Goal: Task Accomplishment & Management: Check status

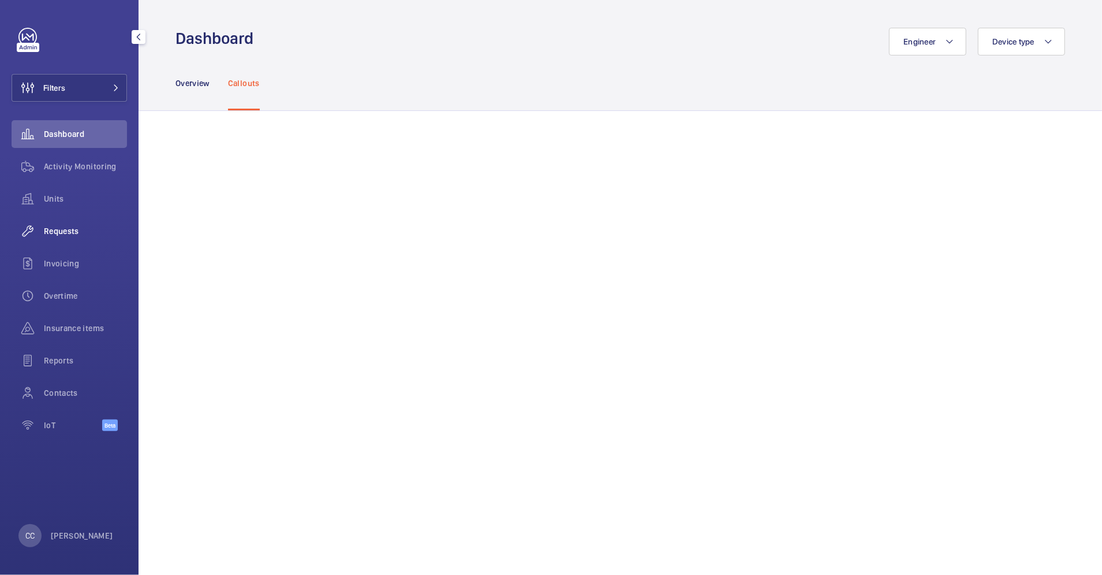
click at [55, 237] on div "Requests" at bounding box center [69, 231] width 115 height 28
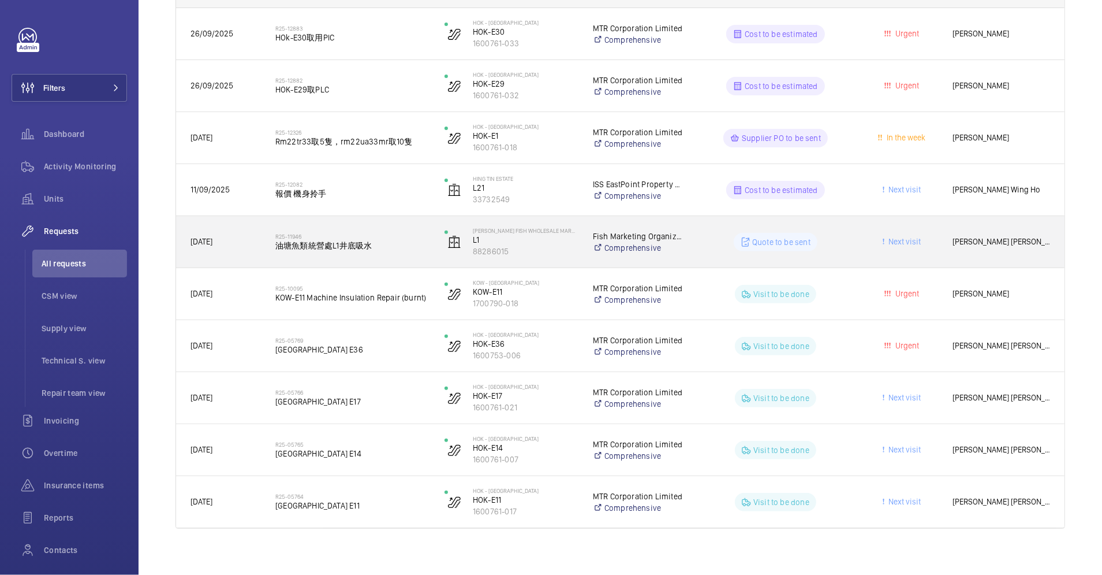
scroll to position [229, 0]
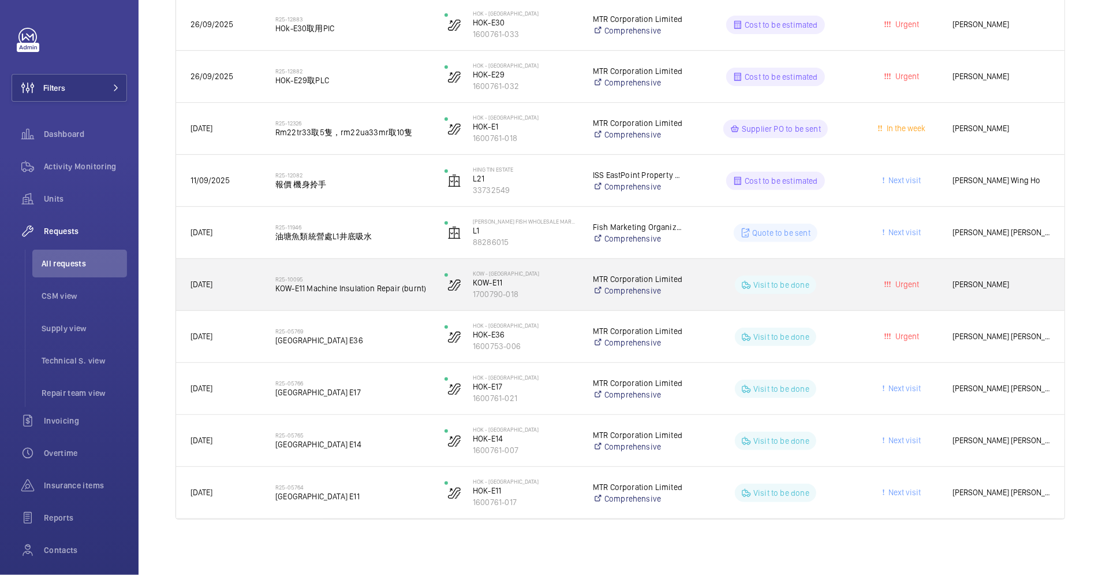
click at [368, 299] on div "R25-10095 KOW-E11 Machine Insulation Repair (burnt)" at bounding box center [352, 284] width 154 height 33
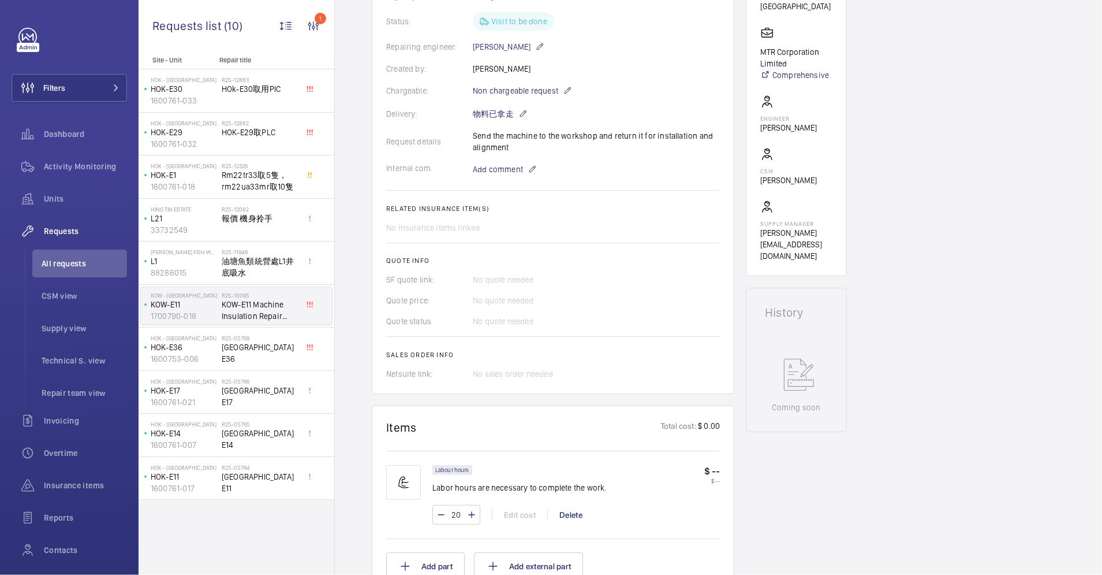
scroll to position [234, 0]
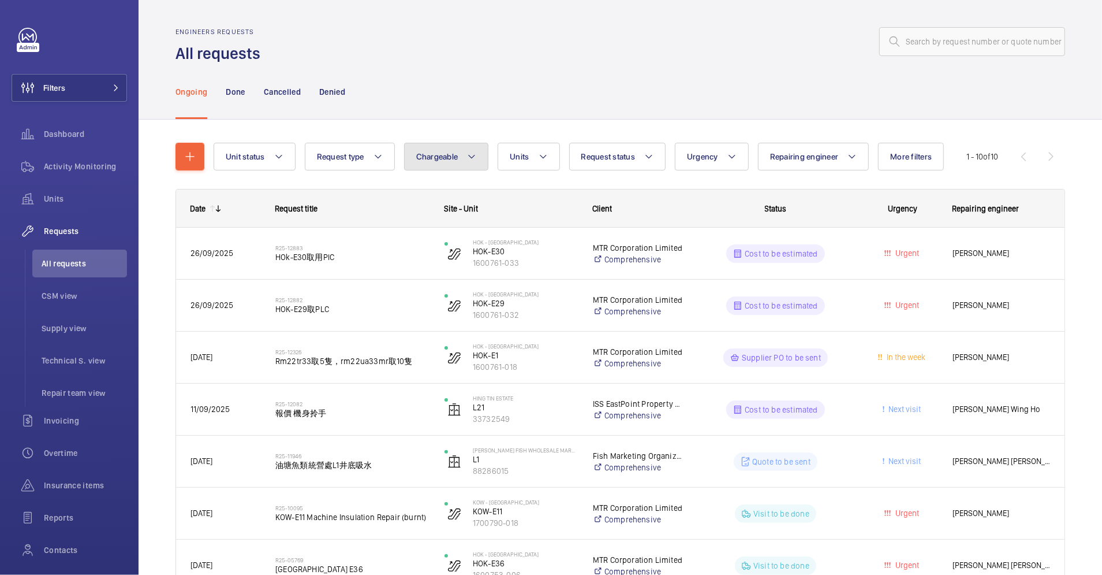
click at [427, 158] on span "Chargeable" at bounding box center [437, 156] width 42 height 9
click at [434, 186] on mat-radio-button "Chargeable" at bounding box center [514, 191] width 208 height 23
radio input "true"
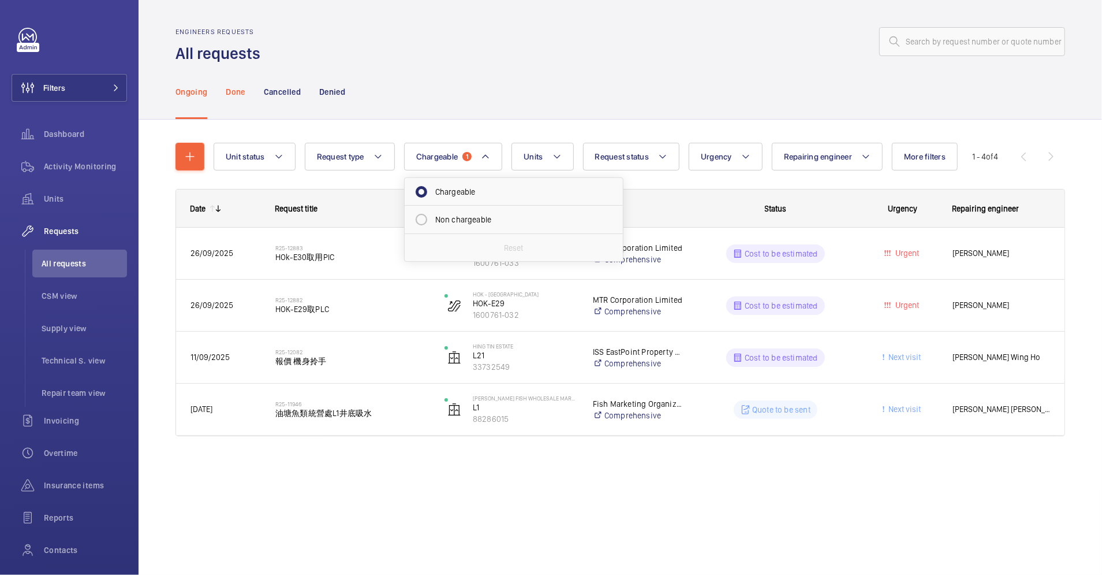
click at [241, 88] on p "Done" at bounding box center [235, 92] width 19 height 12
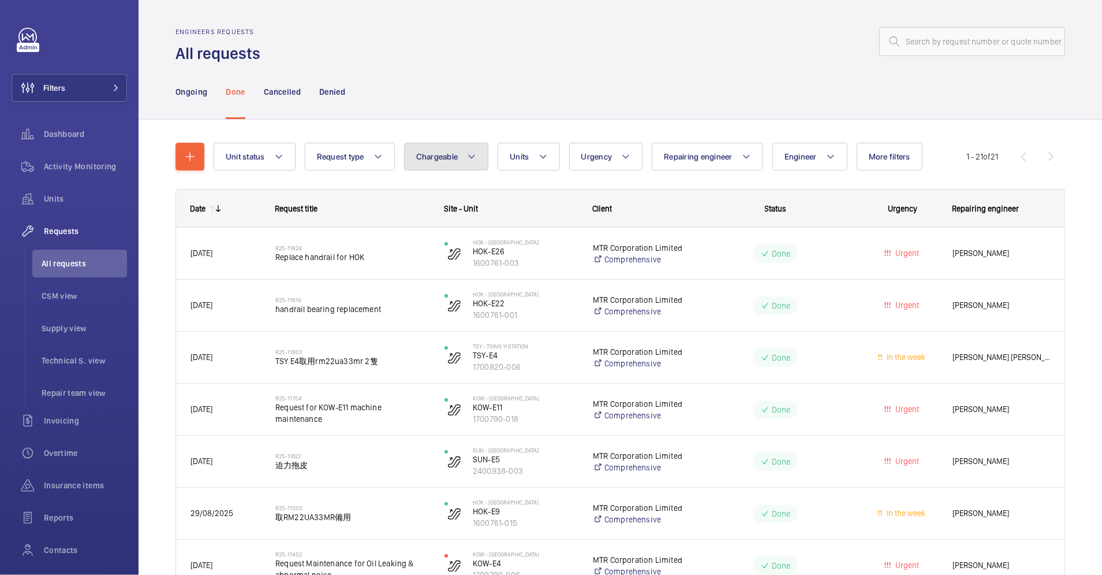
click at [456, 154] on span "Chargeable" at bounding box center [437, 156] width 42 height 9
click at [458, 189] on mat-radio-button "Chargeable" at bounding box center [514, 191] width 208 height 23
radio input "true"
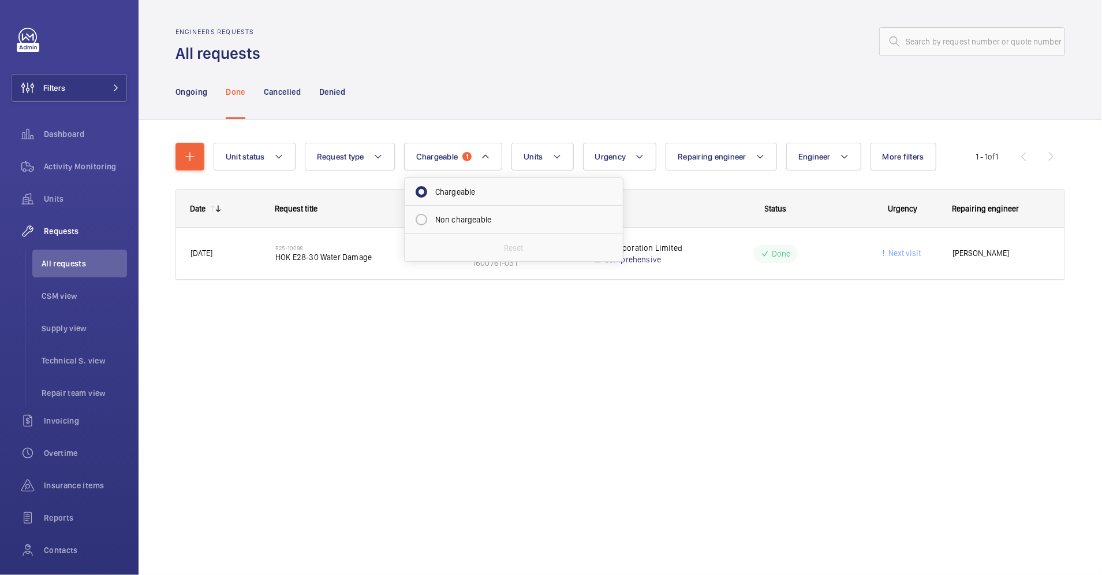
click at [461, 81] on div "Ongoing Done Cancelled Denied" at bounding box center [621, 91] width 890 height 55
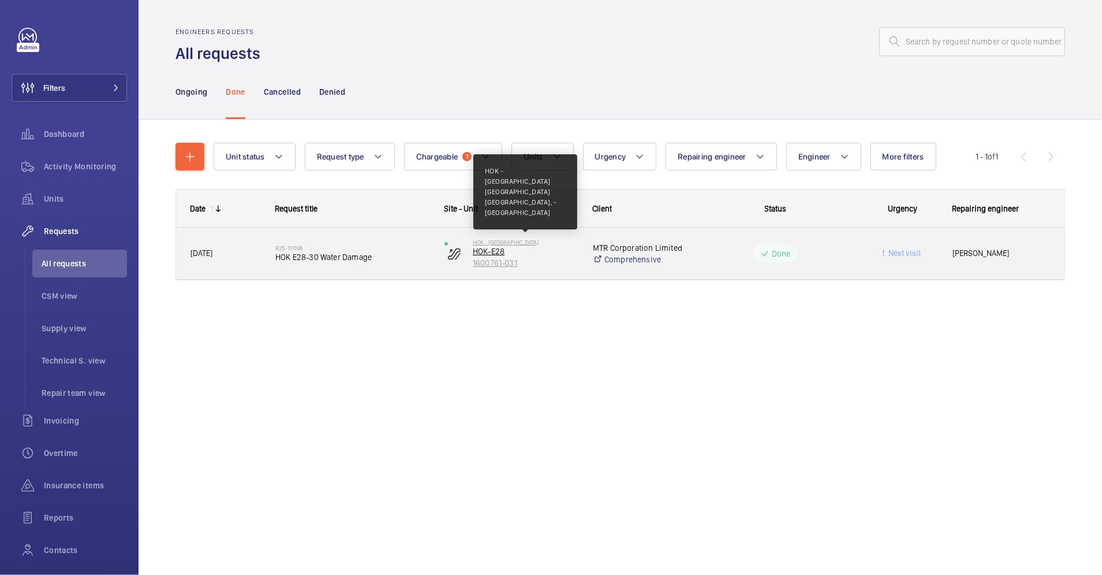
click at [542, 244] on p "HOK - [GEOGRAPHIC_DATA]" at bounding box center [525, 241] width 105 height 7
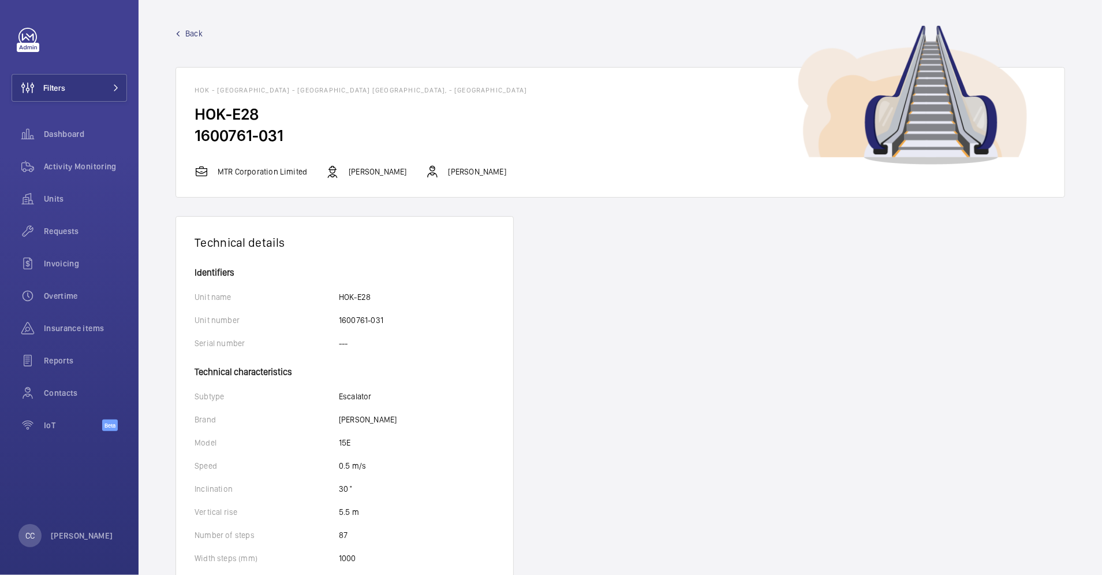
scroll to position [136, 0]
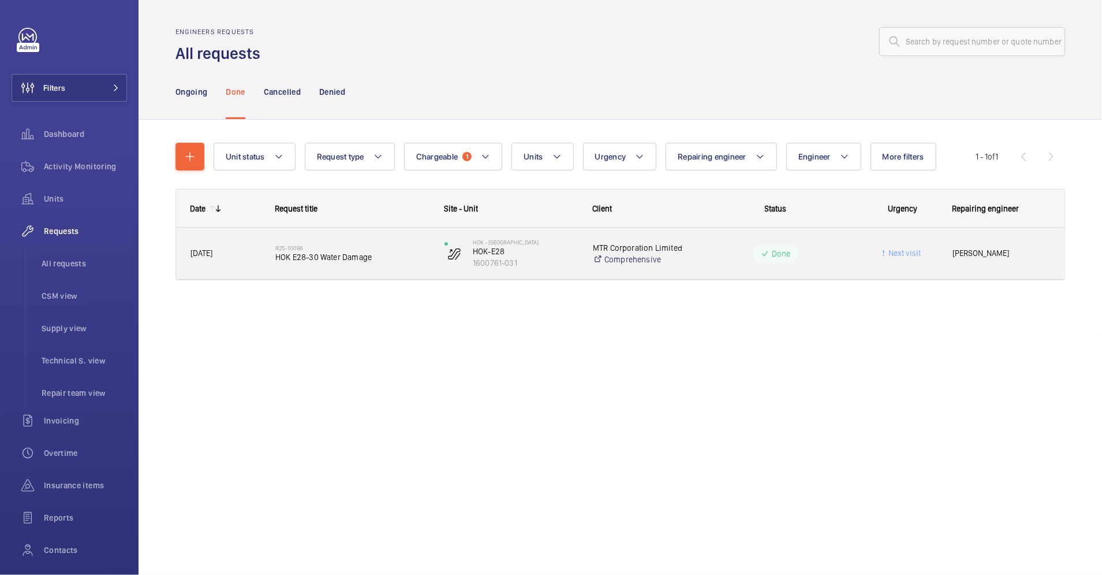
click at [387, 243] on div "R25-10098 HOK E28-30 Water Damage" at bounding box center [352, 253] width 154 height 33
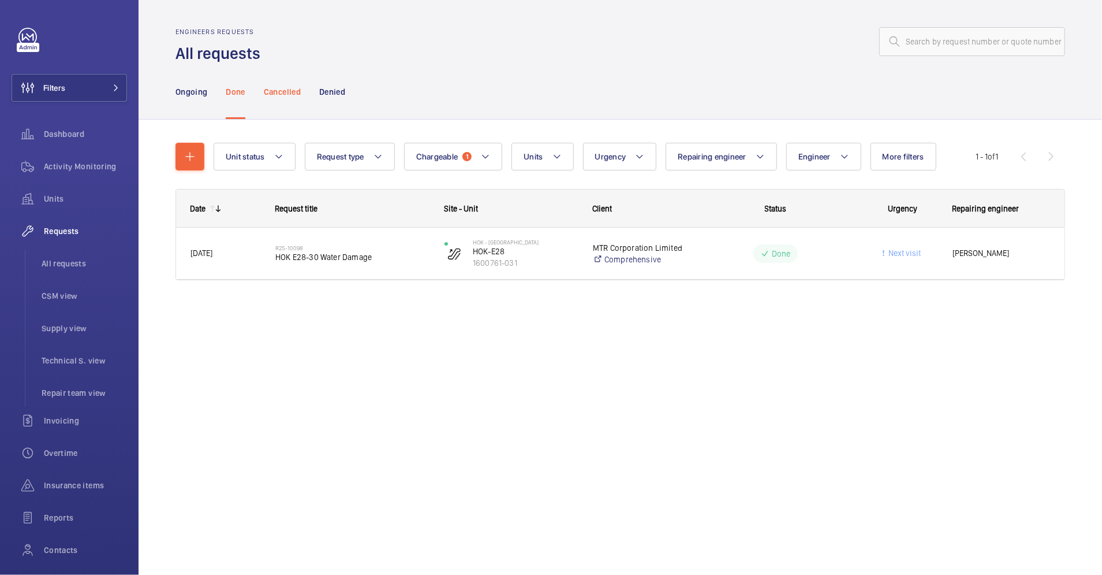
click at [290, 87] on p "Cancelled" at bounding box center [282, 92] width 37 height 12
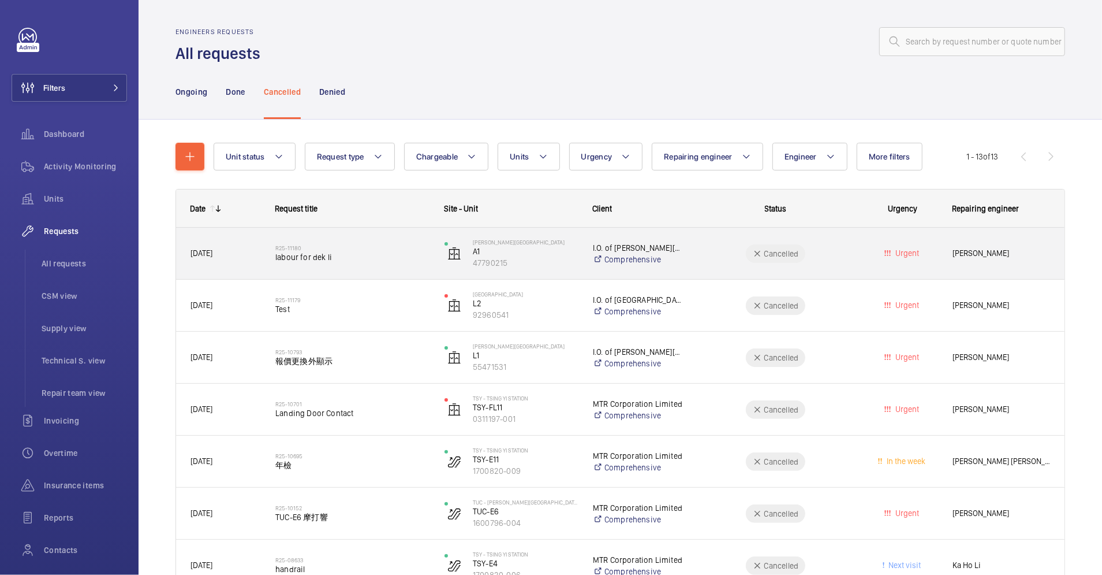
click at [405, 257] on span "labour for dek li" at bounding box center [352, 257] width 154 height 12
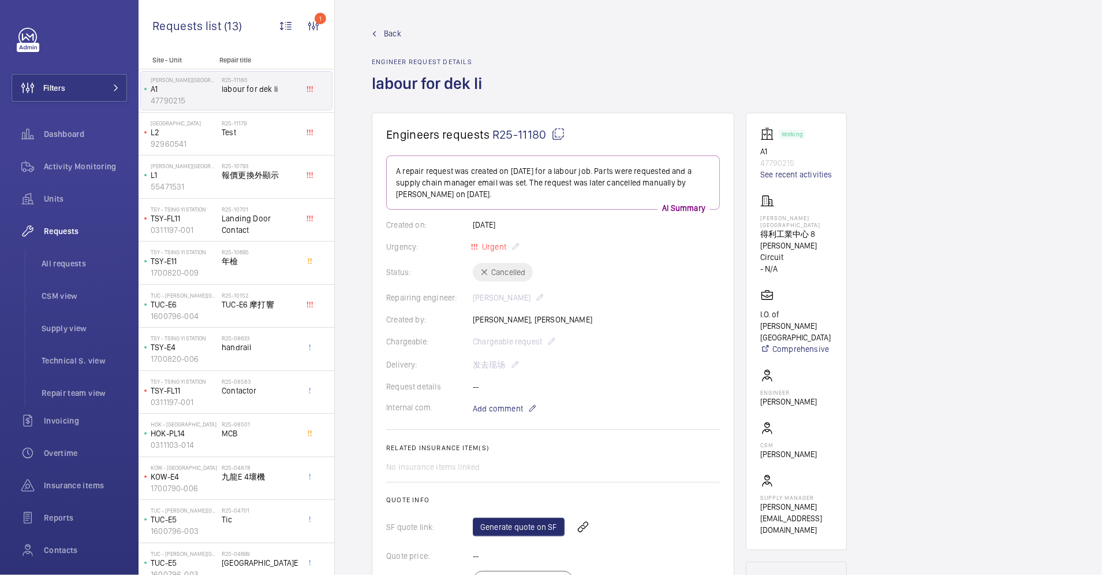
click at [386, 32] on span "Back" at bounding box center [392, 34] width 17 height 12
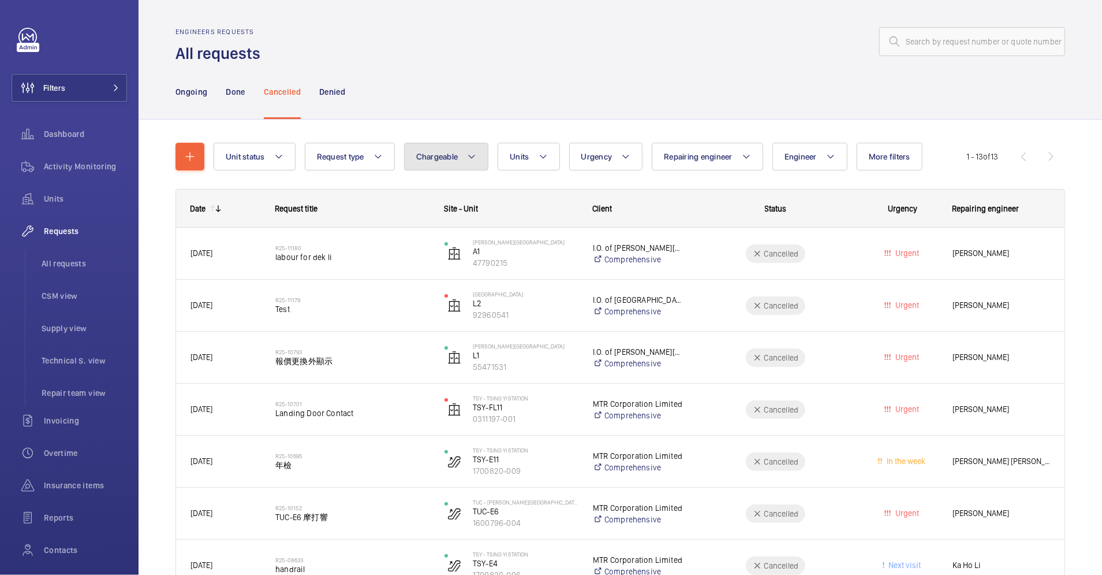
click at [475, 154] on button "Chargeable" at bounding box center [446, 157] width 85 height 28
click at [471, 185] on mat-radio-button "Chargeable" at bounding box center [514, 191] width 208 height 23
radio input "true"
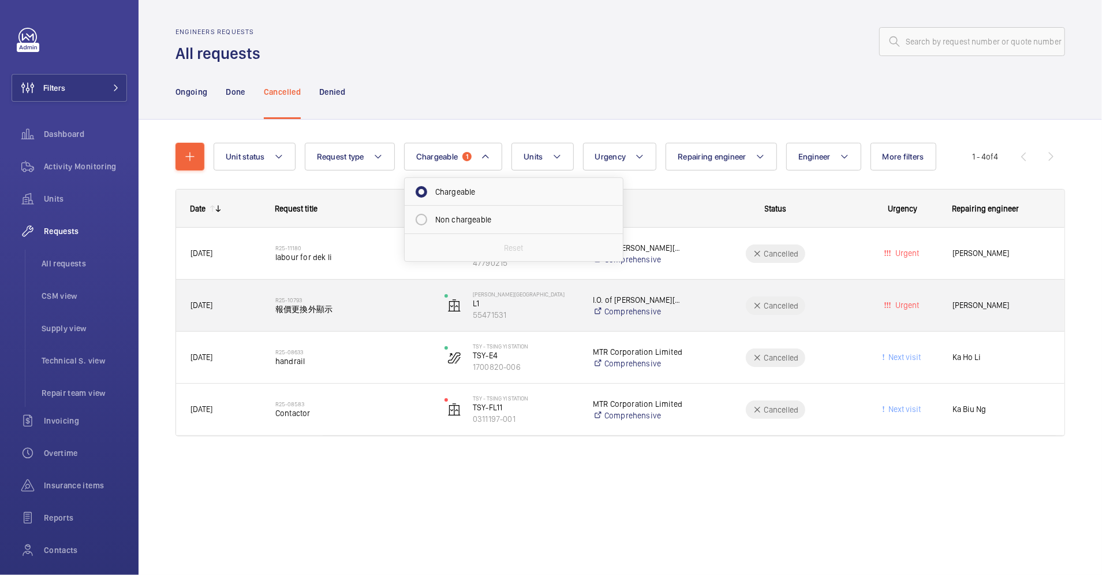
click at [382, 305] on span "報價更換外顯示" at bounding box center [352, 309] width 154 height 12
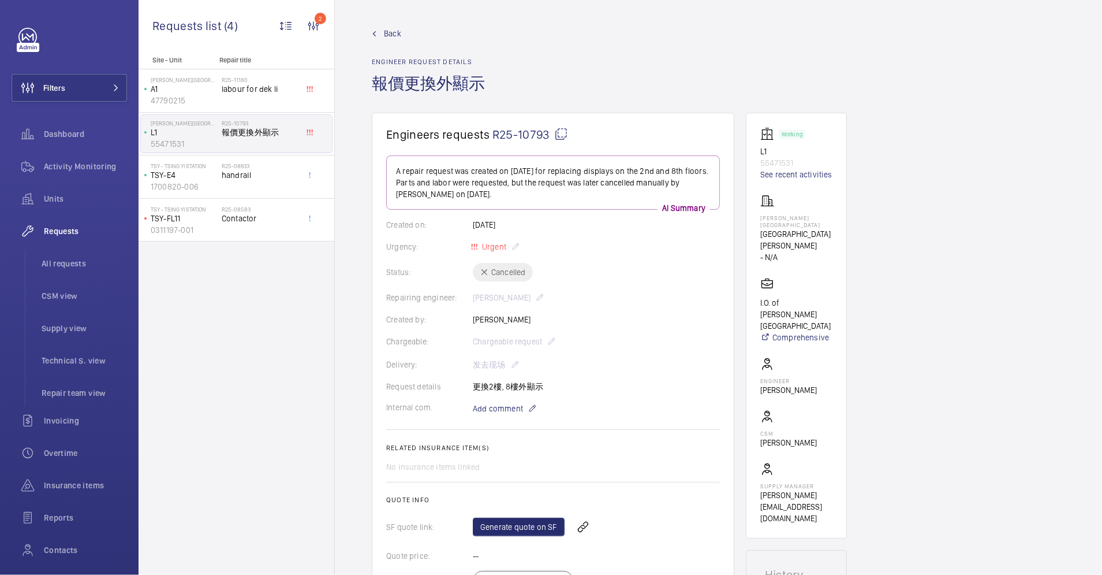
click at [389, 33] on span "Back" at bounding box center [392, 34] width 17 height 12
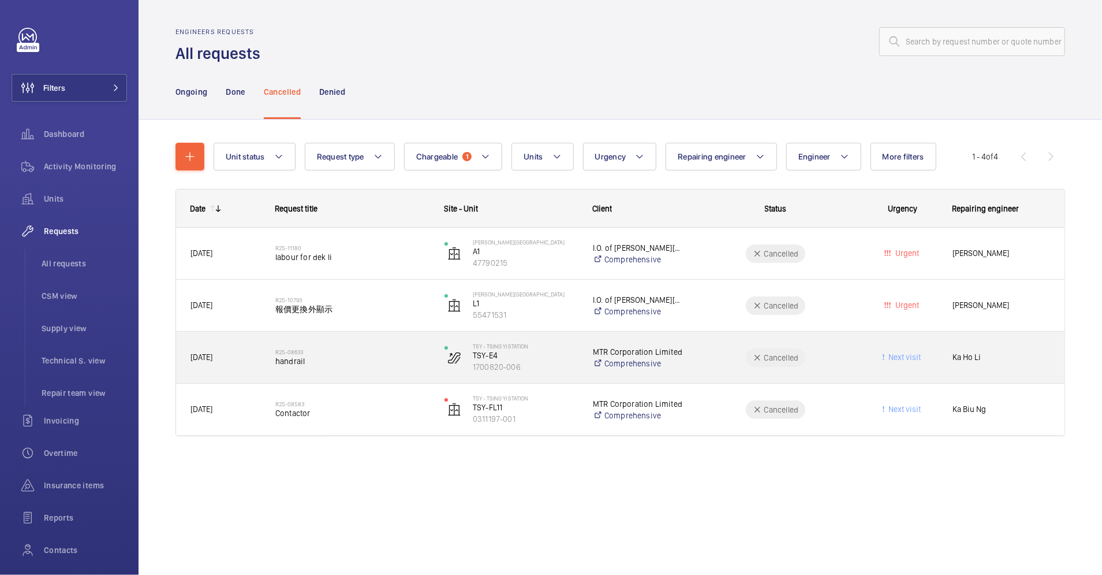
click at [697, 371] on div "Cancelled" at bounding box center [769, 358] width 168 height 42
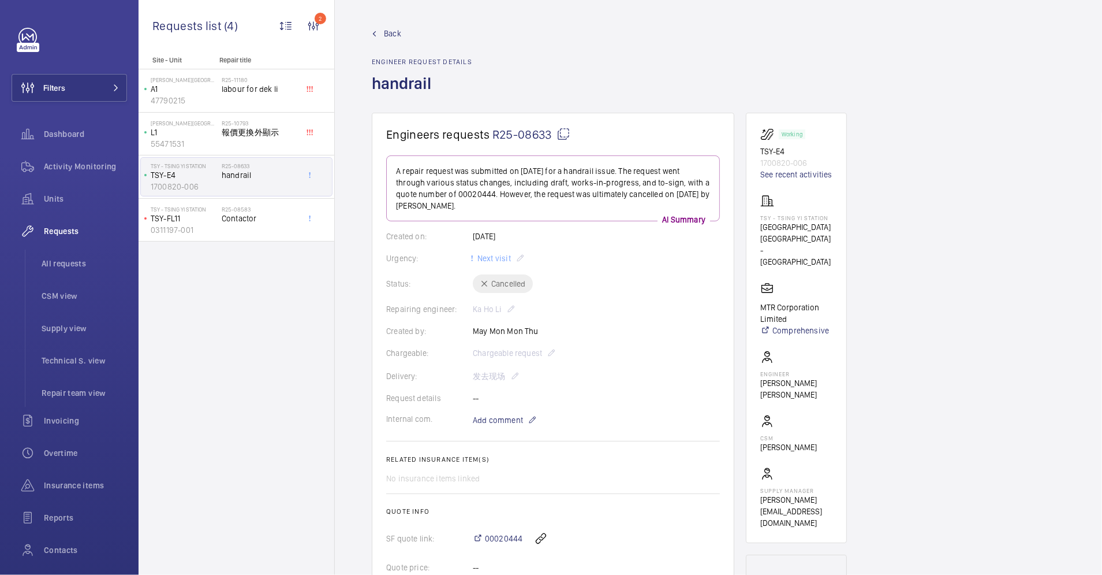
click at [383, 36] on link "Back" at bounding box center [422, 34] width 100 height 12
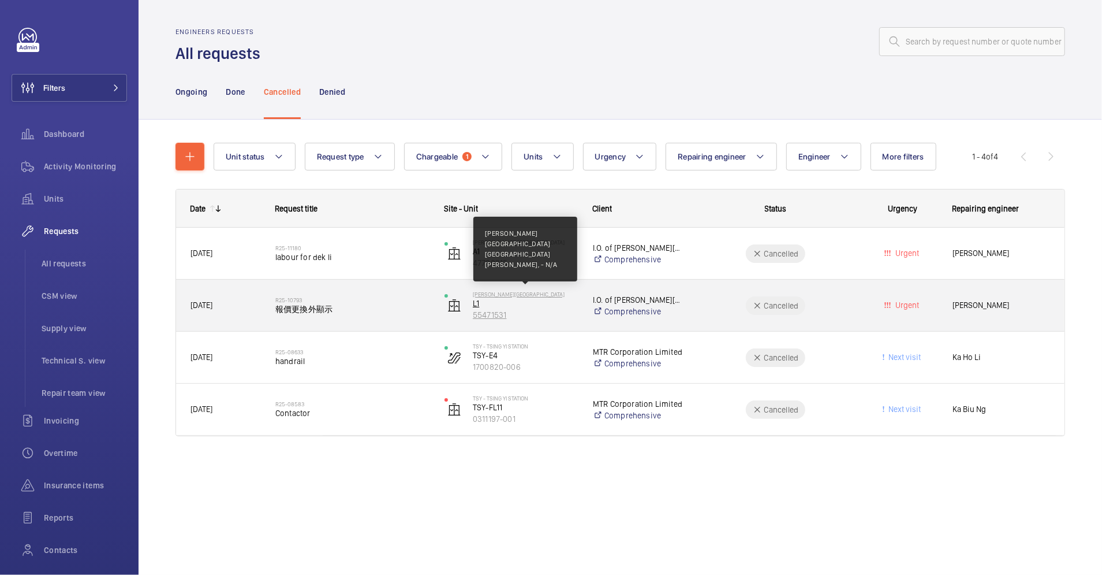
click at [549, 296] on p "[PERSON_NAME][GEOGRAPHIC_DATA]" at bounding box center [525, 293] width 105 height 7
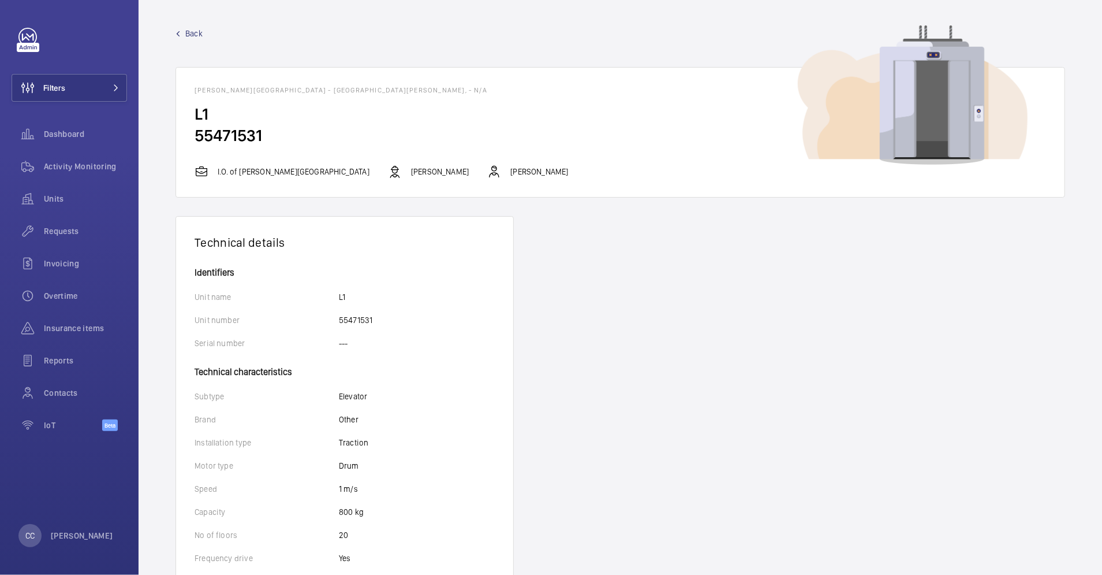
click at [183, 33] on link "Back" at bounding box center [621, 34] width 890 height 12
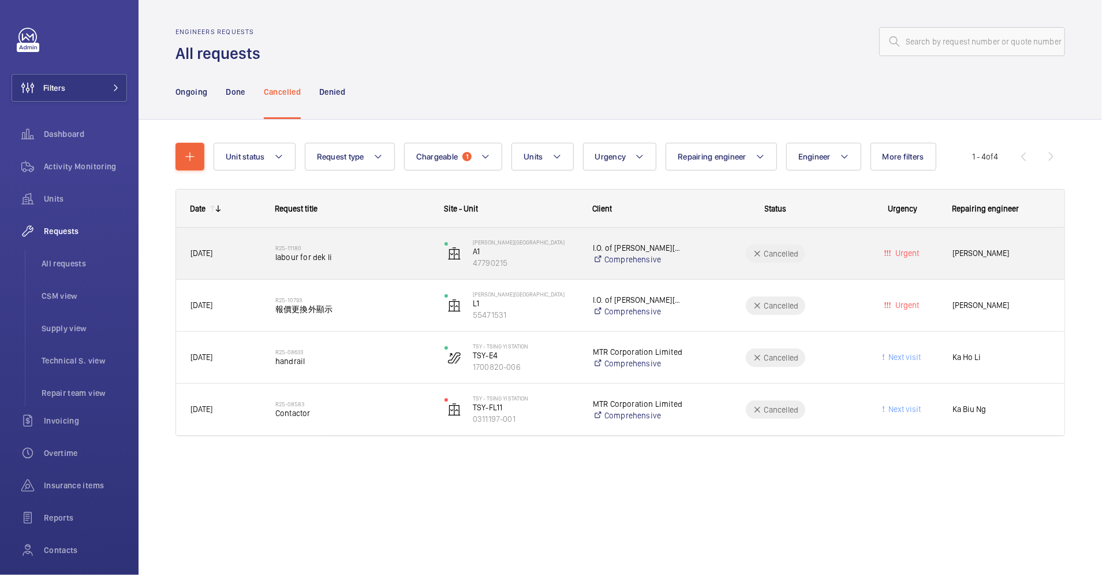
click at [349, 271] on div "R25-11180 labour for dek li" at bounding box center [346, 254] width 168 height 52
